Goal: Task Accomplishment & Management: Manage account settings

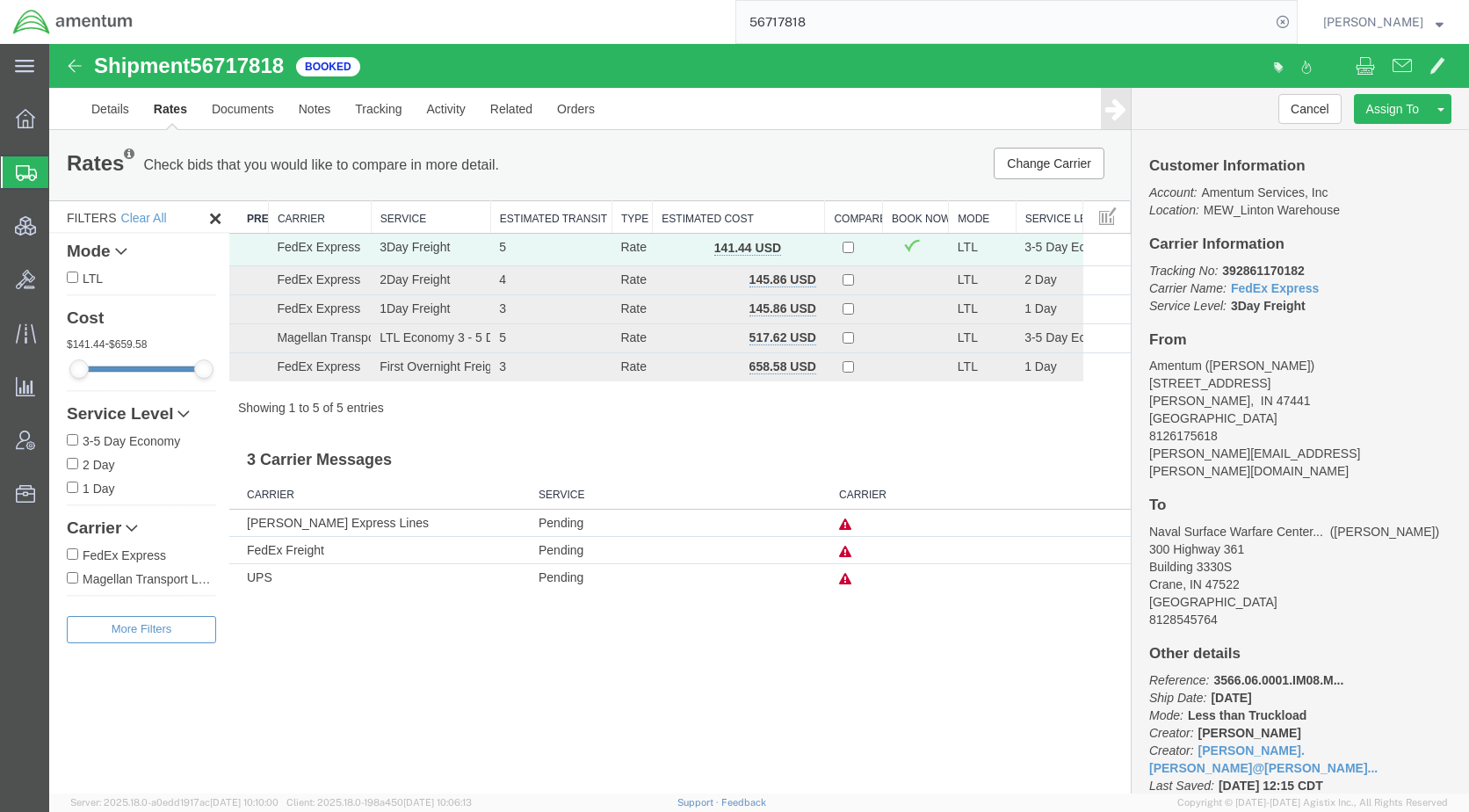
click at [62, 173] on span "Shipments" at bounding box center [55, 172] width 14 height 35
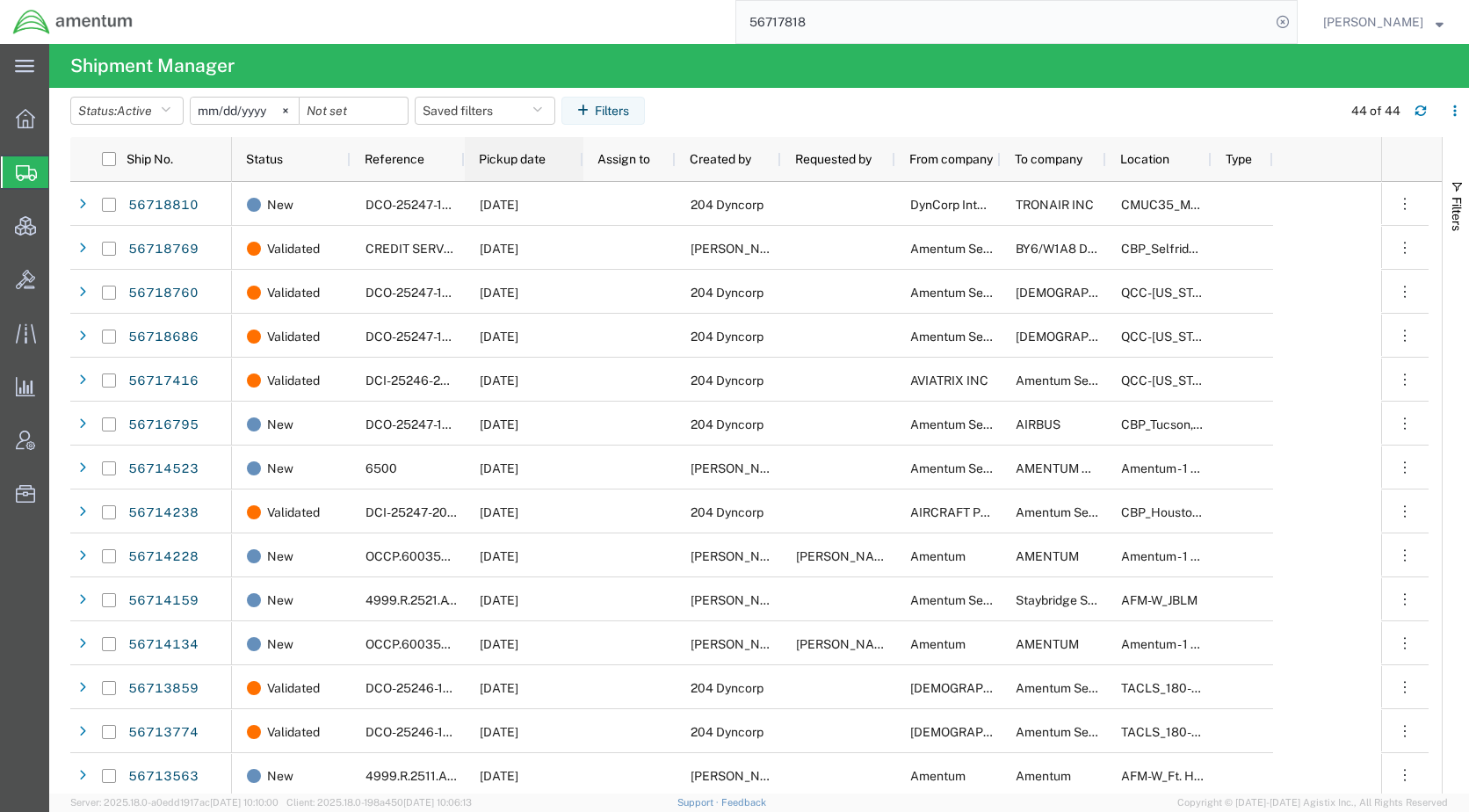
click at [525, 165] on span "Pickup date" at bounding box center [513, 159] width 67 height 14
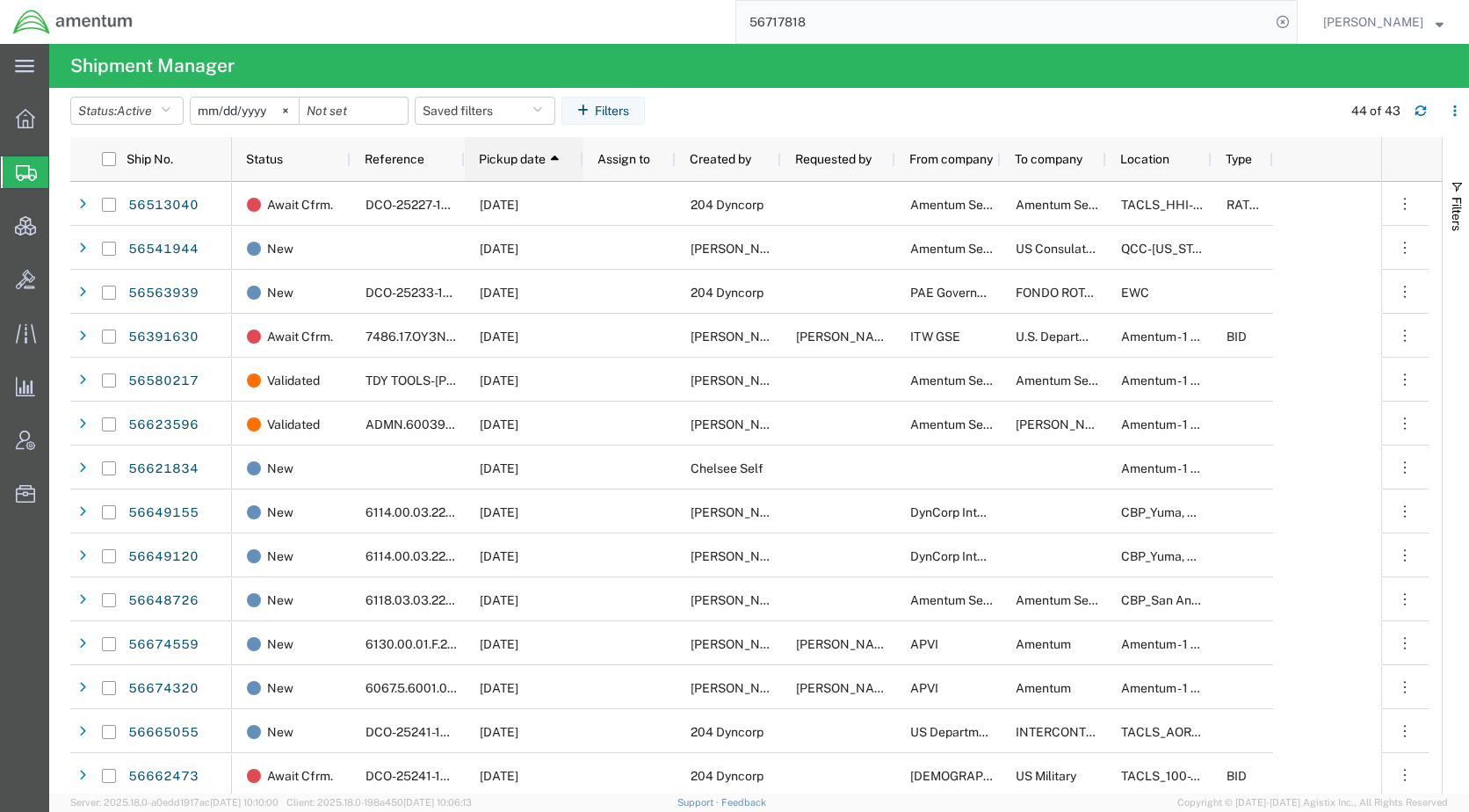
click at [514, 156] on span "Pickup date" at bounding box center [513, 159] width 67 height 14
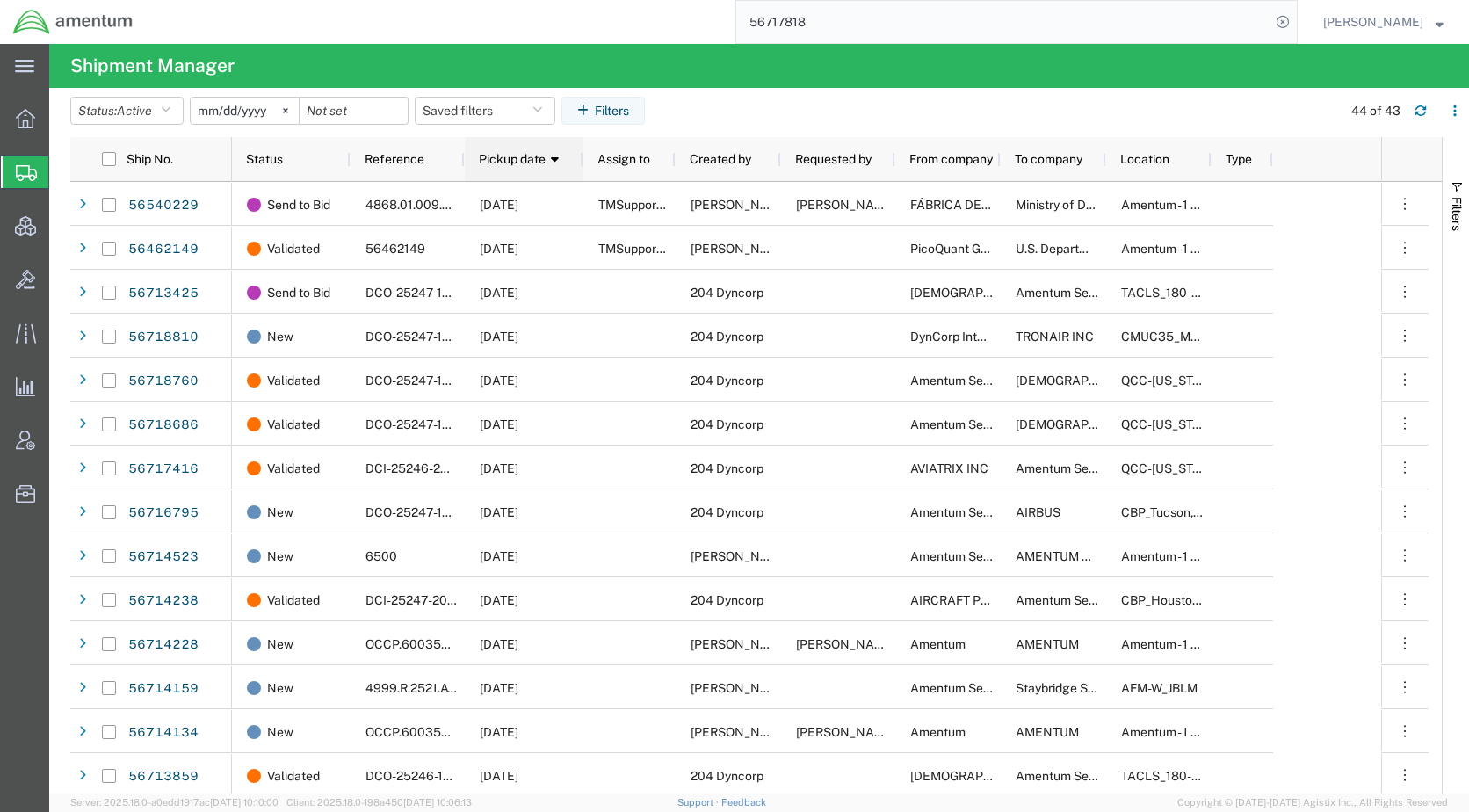
click at [529, 163] on span "Pickup date" at bounding box center [513, 159] width 67 height 14
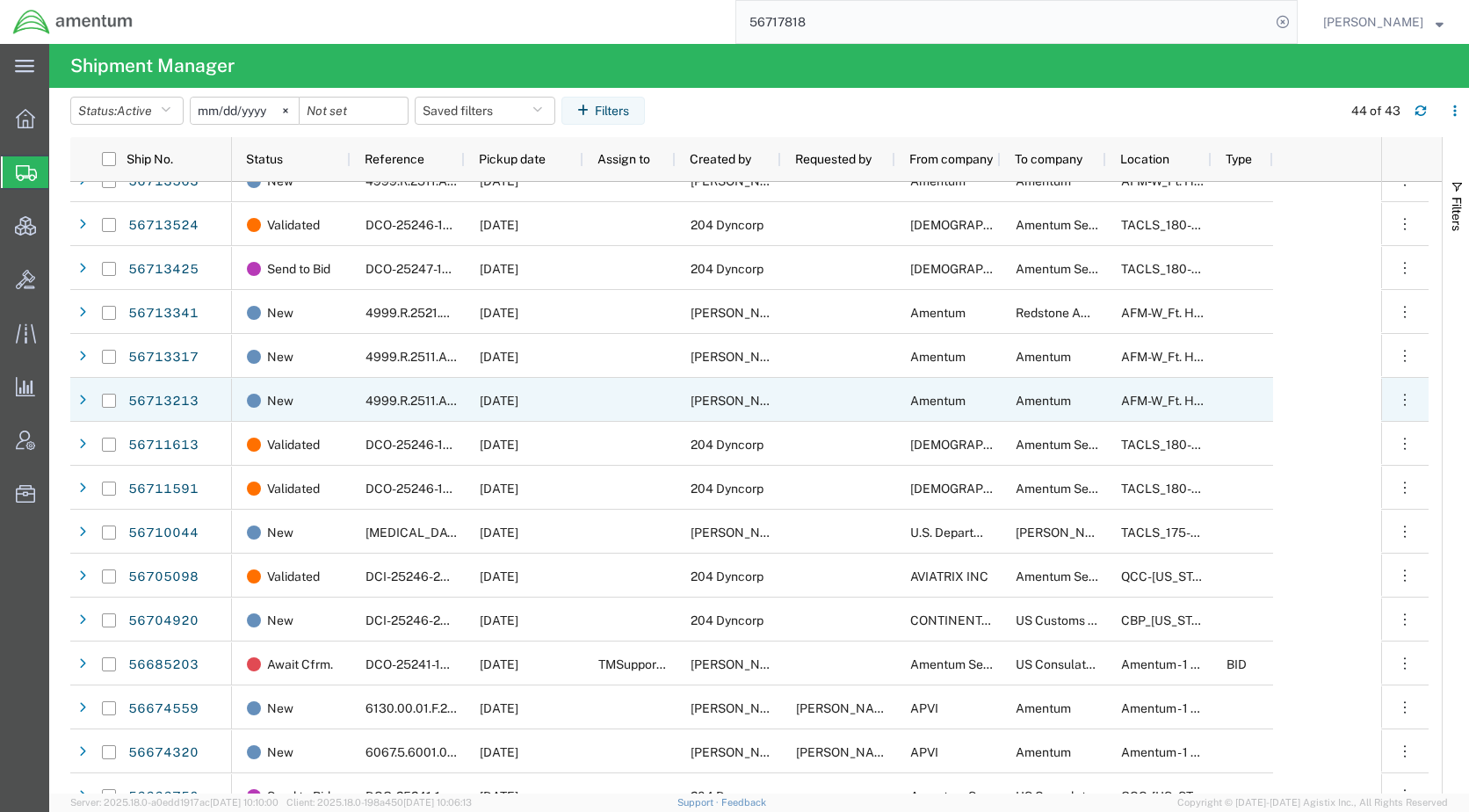
scroll to position [615, 0]
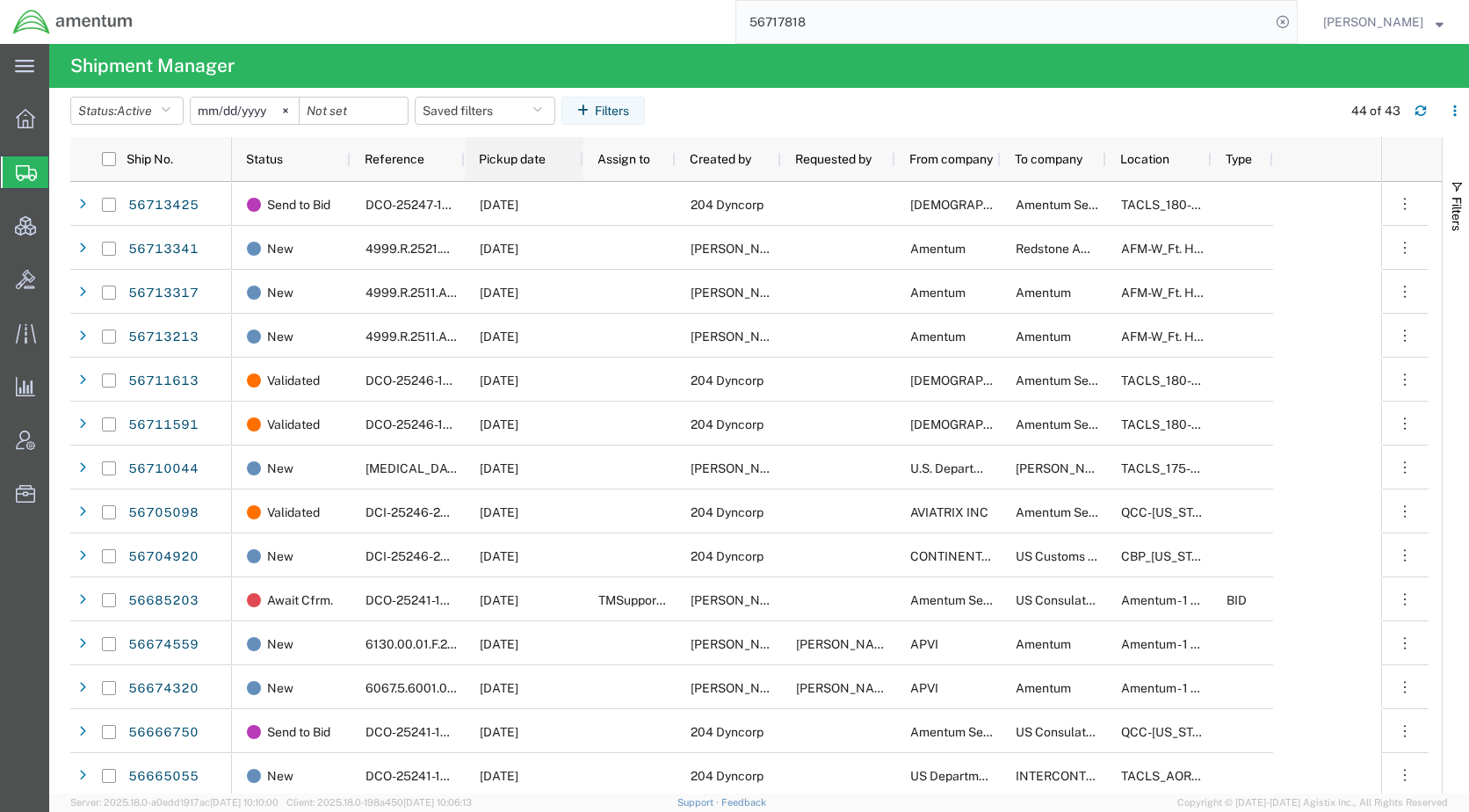
click at [519, 150] on div "Pickup date" at bounding box center [527, 159] width 98 height 35
